Goal: Information Seeking & Learning: Learn about a topic

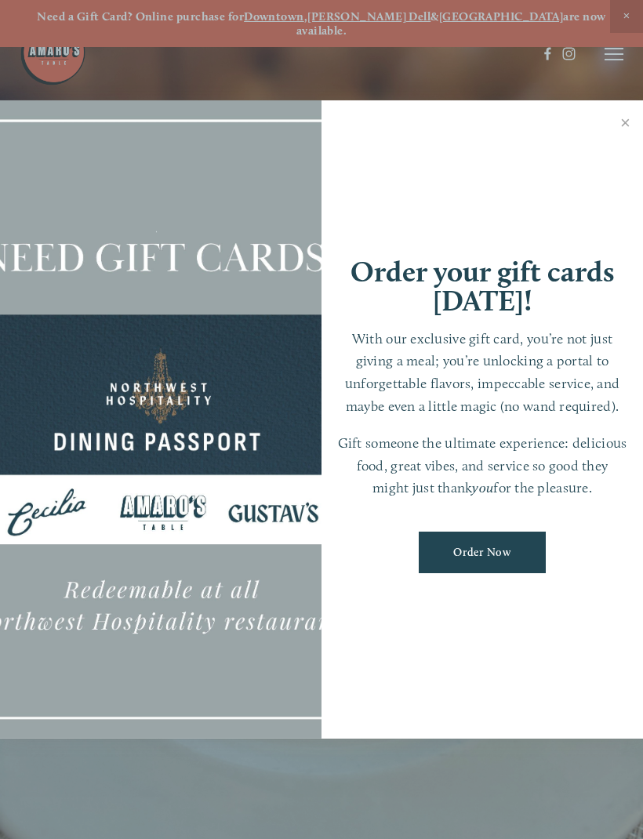
click at [634, 125] on link "Close" at bounding box center [625, 125] width 31 height 44
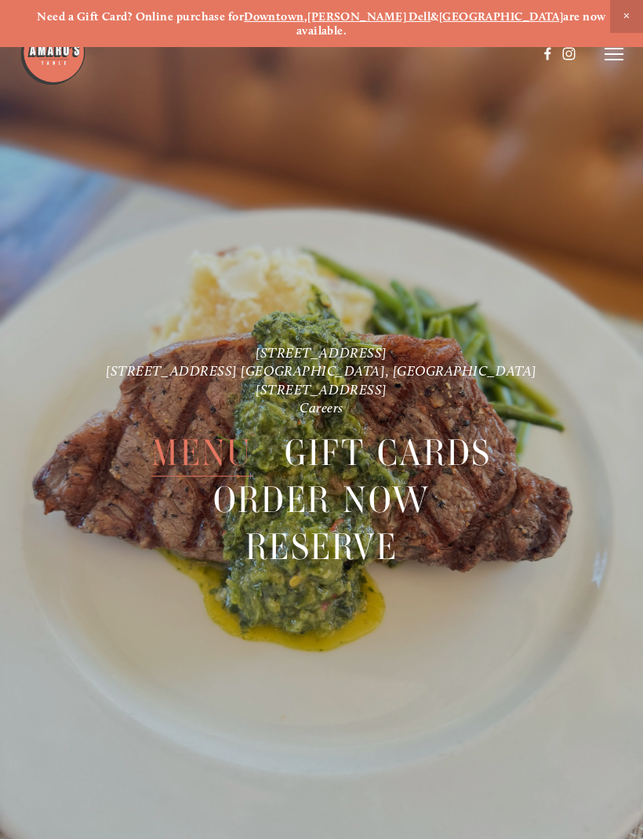
click at [607, 60] on icon at bounding box center [613, 54] width 19 height 14
click at [217, 446] on span "Menu" at bounding box center [201, 453] width 100 height 47
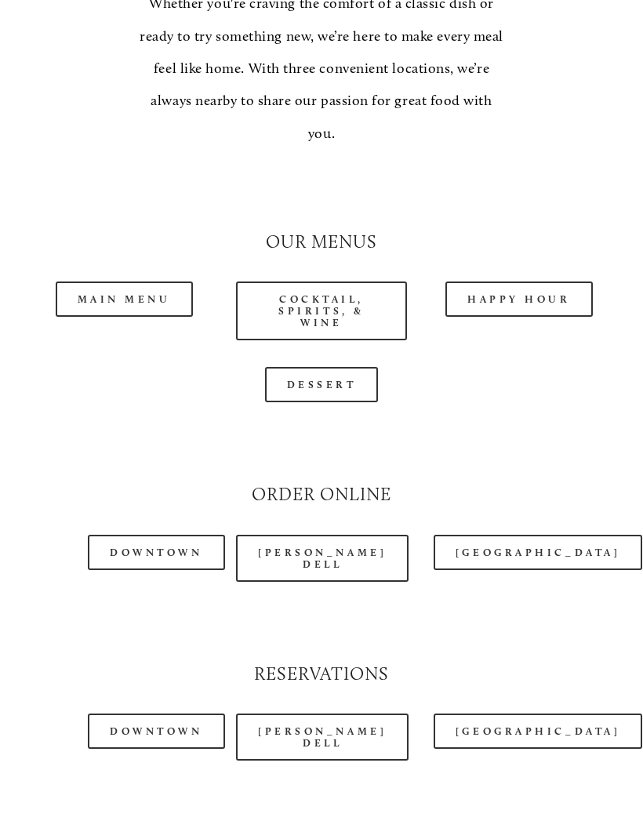
scroll to position [1294, 0]
click at [128, 282] on link "Main Menu" at bounding box center [124, 298] width 137 height 35
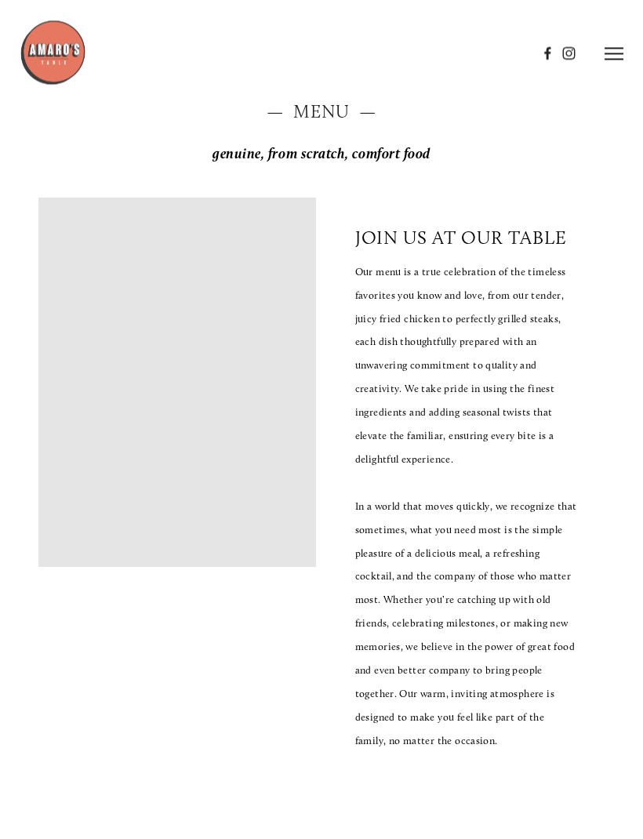
scroll to position [0, 0]
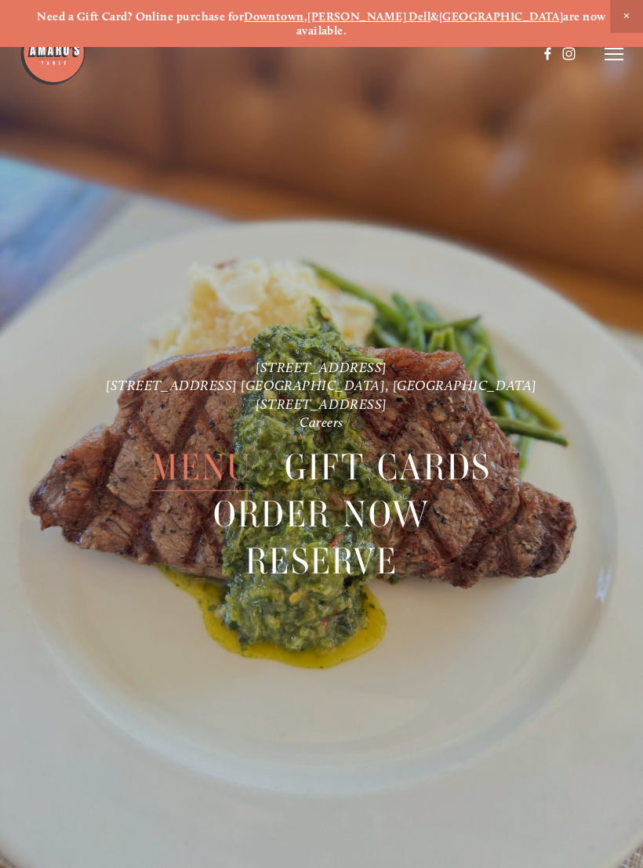
click at [205, 444] on span "Menu" at bounding box center [201, 467] width 100 height 47
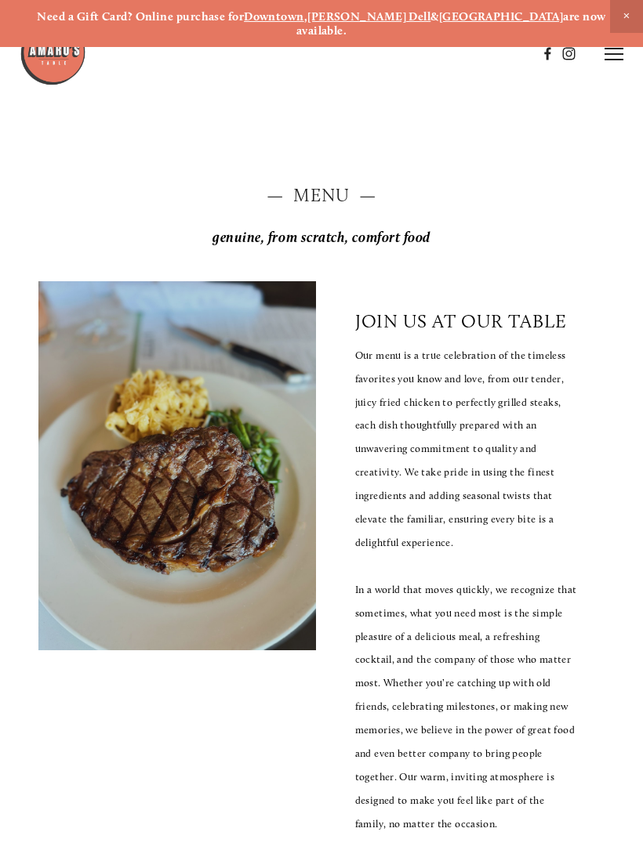
click at [304, 23] on strong "Downtown" at bounding box center [274, 16] width 60 height 14
click at [618, 60] on line at bounding box center [613, 60] width 19 height 0
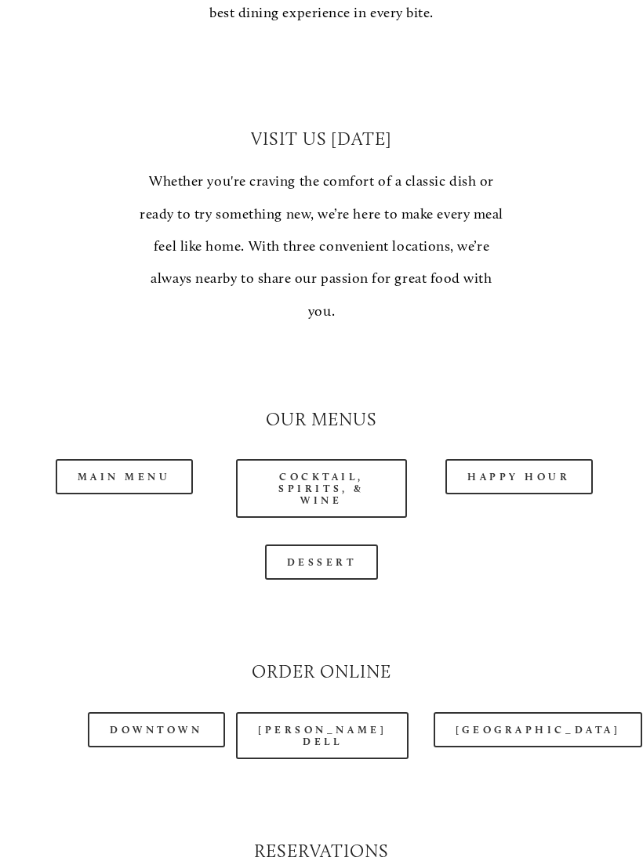
scroll to position [1115, 0]
click at [340, 469] on link "Cocktail, Spirits, & Wine" at bounding box center [321, 488] width 171 height 59
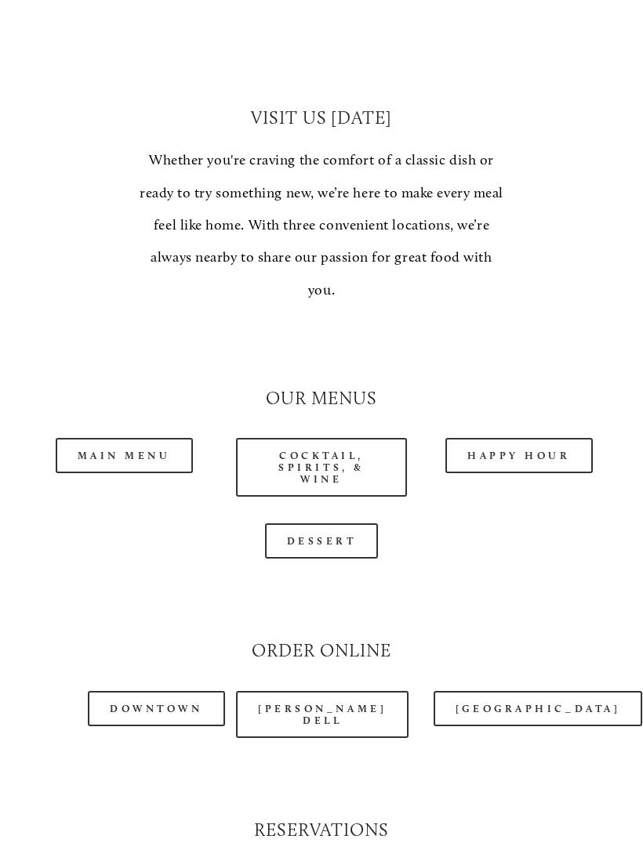
click at [138, 438] on link "Main Menu" at bounding box center [124, 455] width 137 height 35
